Goal: Check status: Check status

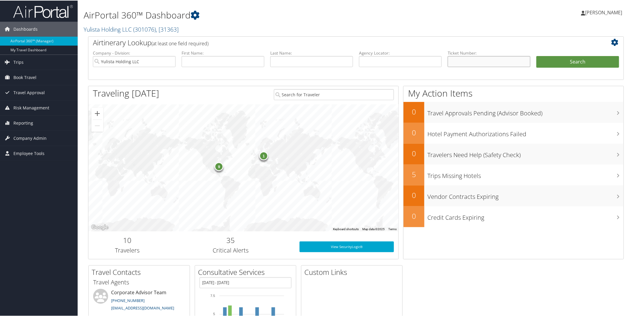
click at [482, 61] on input "text" at bounding box center [489, 61] width 83 height 11
paste input "5264280500898"
type input "5264280500898"
click at [549, 60] on button "Search" at bounding box center [577, 62] width 83 height 12
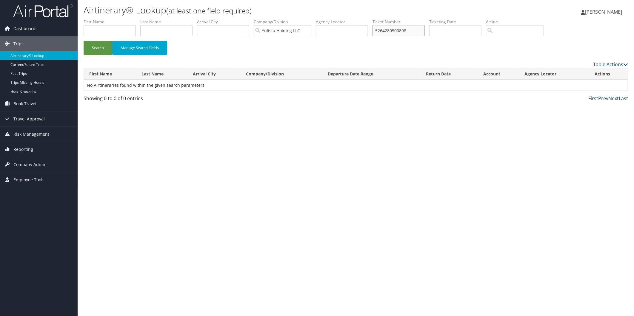
click at [420, 31] on input "5264280500898" at bounding box center [399, 30] width 52 height 11
click at [129, 33] on input "text" at bounding box center [110, 30] width 52 height 11
click at [154, 31] on input "text" at bounding box center [166, 30] width 52 height 11
type input "pesquera"
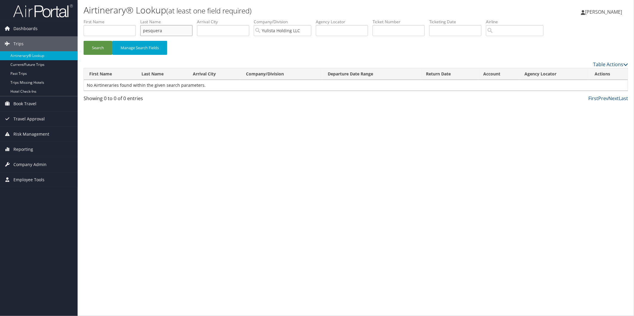
click at [84, 41] on button "Search" at bounding box center [98, 48] width 29 height 14
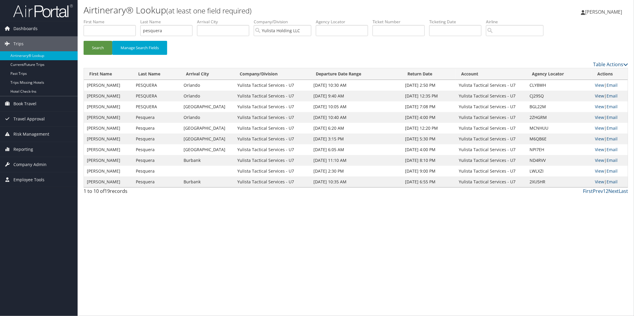
click at [598, 96] on link "View" at bounding box center [599, 96] width 9 height 6
click at [598, 85] on link "View" at bounding box center [599, 85] width 9 height 6
click at [600, 88] on td "View | Email" at bounding box center [610, 85] width 36 height 11
click at [600, 86] on link "View" at bounding box center [599, 85] width 9 height 6
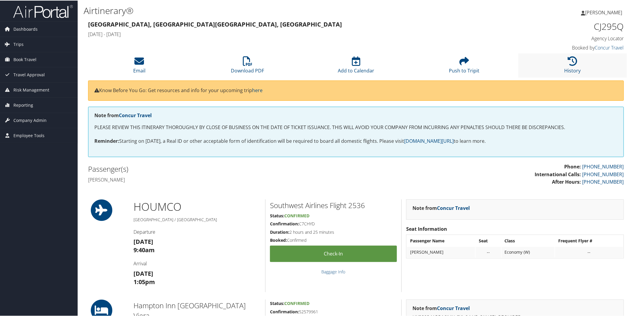
click at [579, 64] on li "History" at bounding box center [572, 65] width 108 height 24
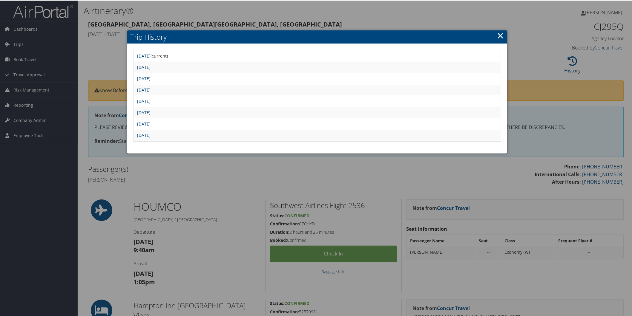
click at [150, 67] on link "Mon Jun 16 14:42:37 MDT 2025" at bounding box center [143, 67] width 13 height 6
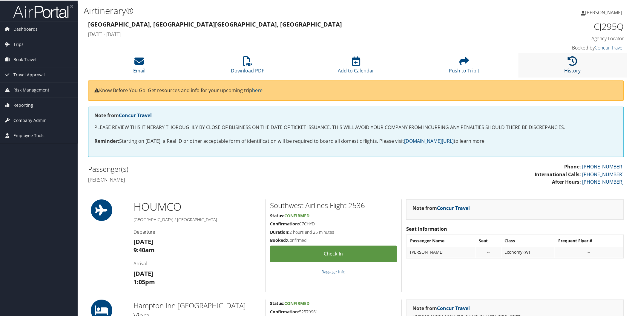
click at [571, 62] on icon at bounding box center [573, 61] width 10 height 10
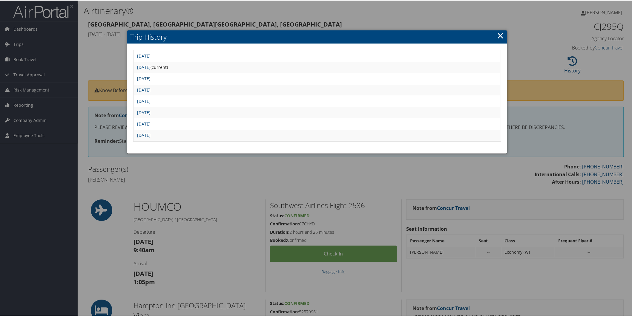
click at [150, 76] on link "Mon Jun 16 12:42:25 MDT 2025" at bounding box center [143, 78] width 13 height 6
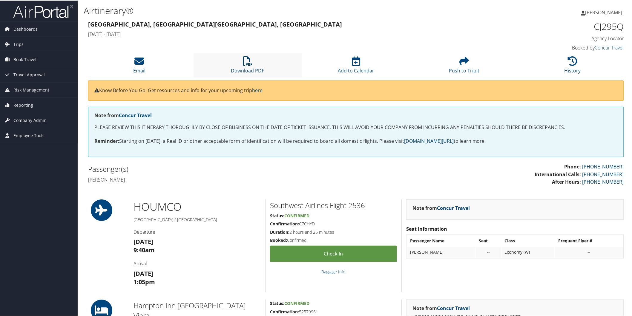
click at [249, 69] on link "Download PDF" at bounding box center [247, 66] width 33 height 14
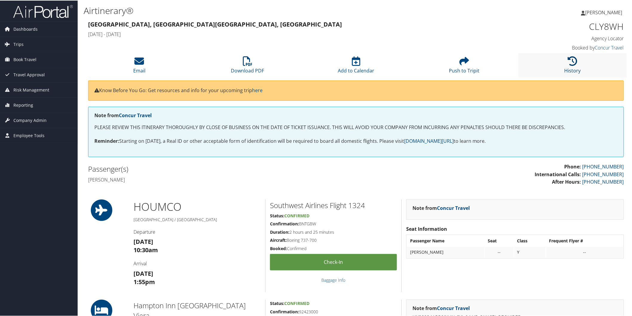
click at [572, 68] on link "History" at bounding box center [572, 66] width 16 height 14
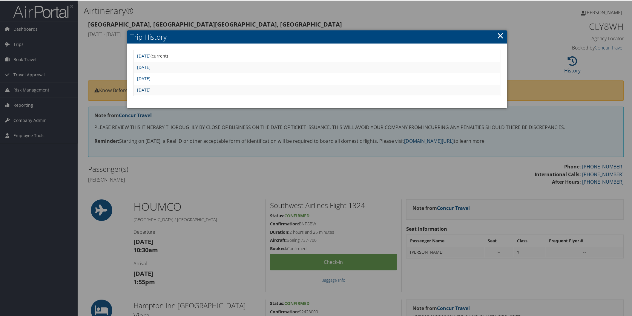
click at [150, 87] on link "[DATE]" at bounding box center [143, 90] width 13 height 6
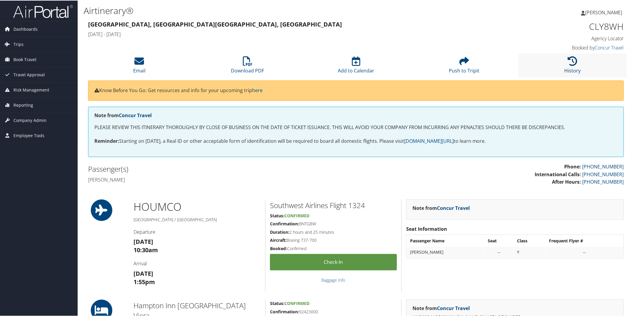
click at [572, 64] on icon at bounding box center [573, 61] width 10 height 10
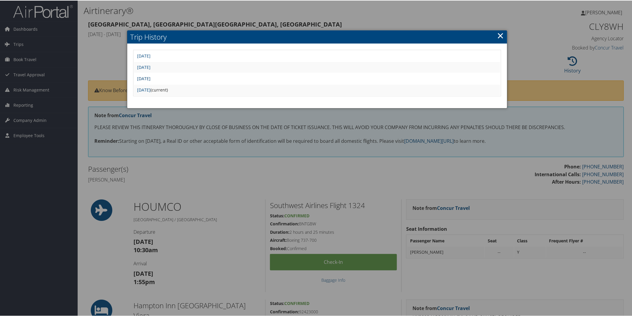
click at [150, 76] on link "Fri Jun 20 09:08:01 MDT 2025" at bounding box center [143, 78] width 13 height 6
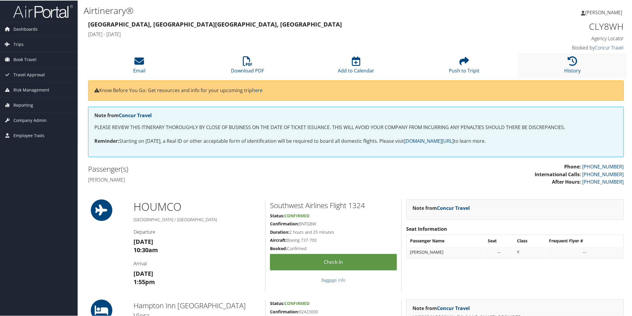
click at [580, 66] on li "History" at bounding box center [572, 65] width 108 height 24
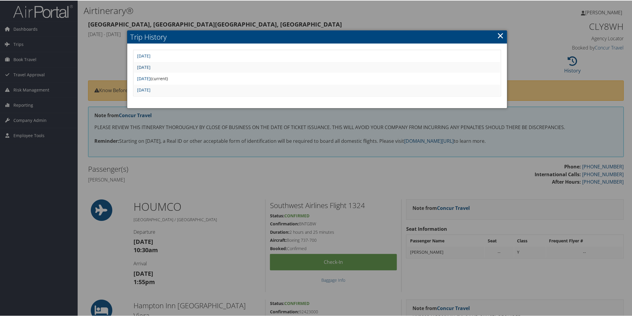
click at [150, 69] on link "[DATE]" at bounding box center [143, 67] width 13 height 6
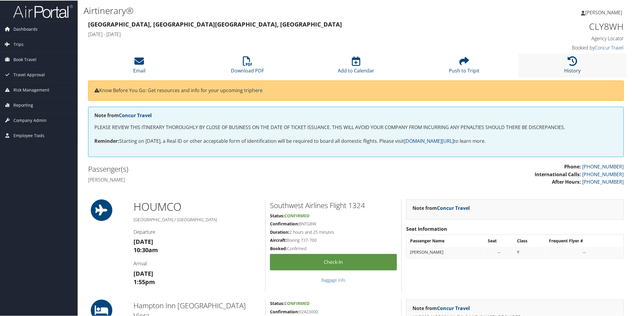
click at [574, 69] on link "History" at bounding box center [572, 66] width 16 height 14
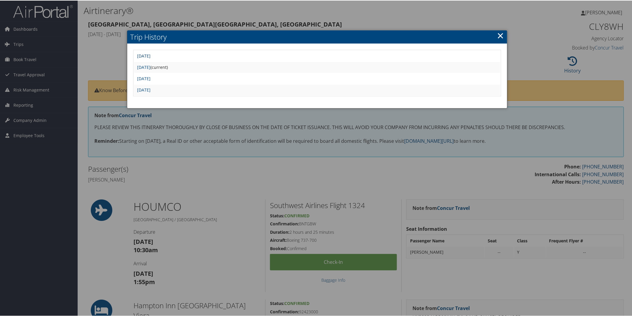
click at [150, 54] on link "[DATE]" at bounding box center [143, 56] width 13 height 6
